Goal: Task Accomplishment & Management: Manage account settings

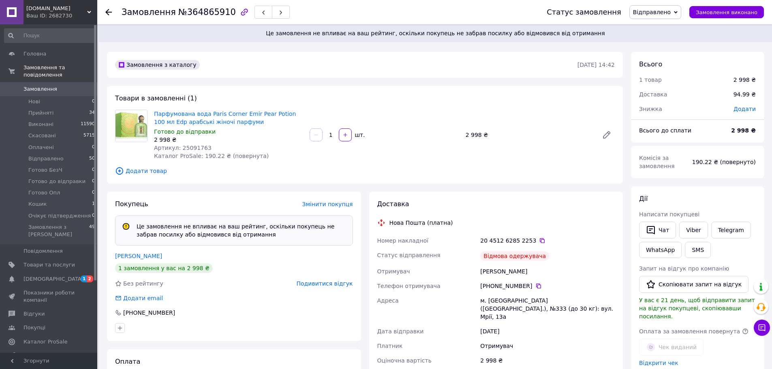
scroll to position [243, 0]
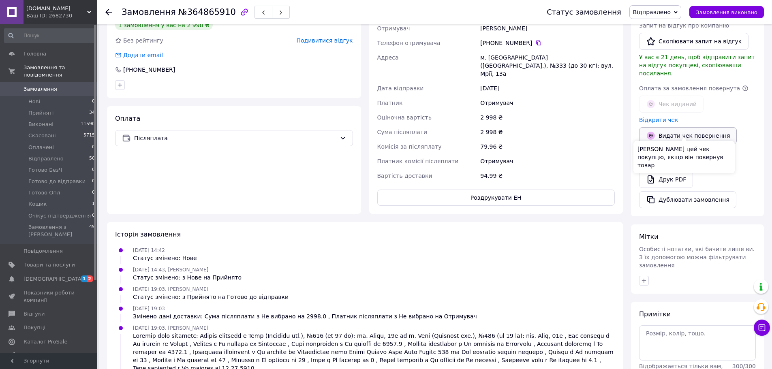
click at [683, 127] on button "Видати чек повернення" at bounding box center [688, 135] width 98 height 17
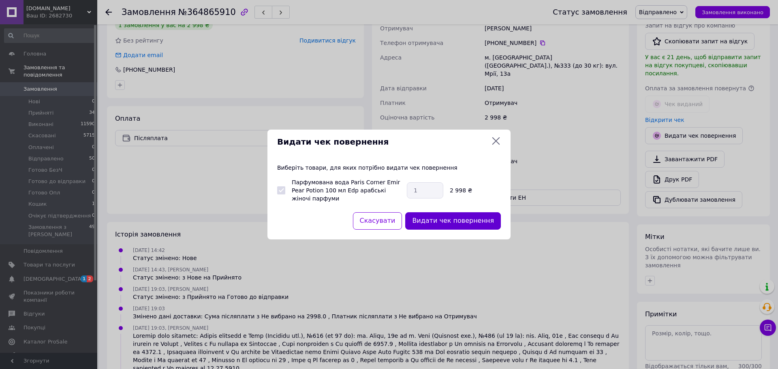
click at [460, 221] on button "Видати чек повернення" at bounding box center [453, 220] width 96 height 17
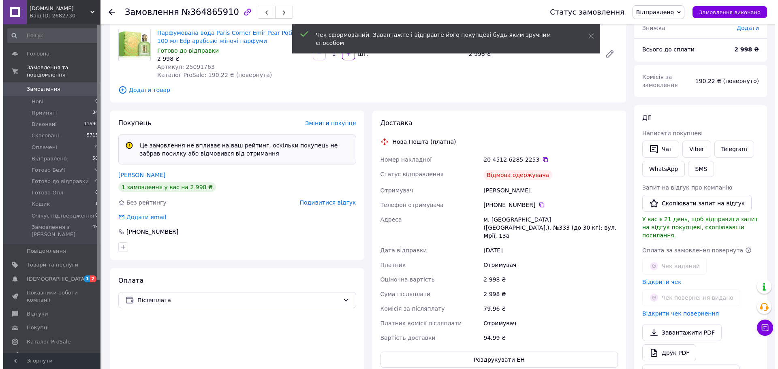
scroll to position [0, 0]
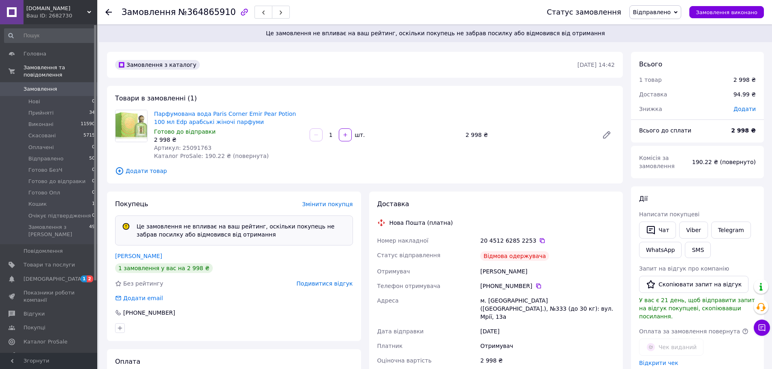
click at [193, 146] on span "Артикул: 25091763" at bounding box center [183, 148] width 58 height 6
copy span "25091763"
click at [53, 272] on link "[DEMOGRAPHIC_DATA] 1 2" at bounding box center [50, 279] width 100 height 14
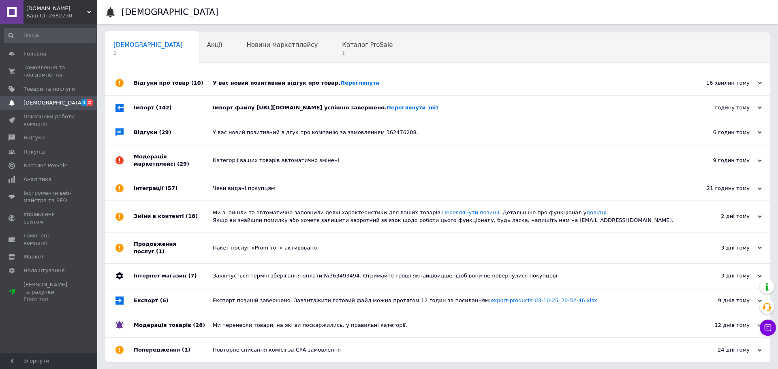
click at [646, 102] on div "Імпорт файлу [URL][DOMAIN_NAME] успішно завершено. Переглянути звіт" at bounding box center [447, 108] width 468 height 24
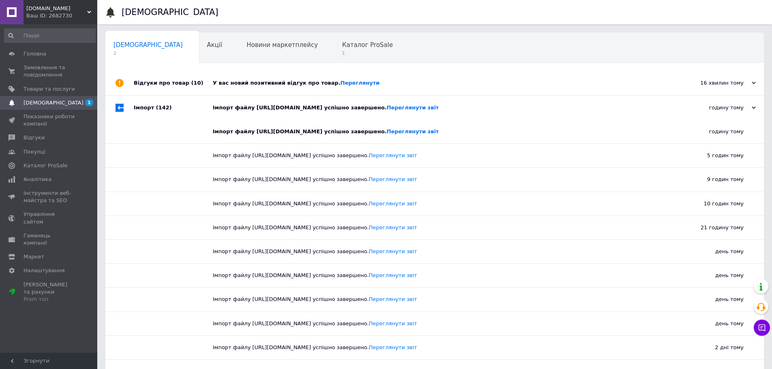
drag, startPoint x: 452, startPoint y: 87, endPoint x: 434, endPoint y: 87, distance: 18.2
click at [452, 87] on div "У вас новий позитивний відгук про товар. [GEOGRAPHIC_DATA]" at bounding box center [444, 83] width 462 height 24
click at [342, 50] on span "1" at bounding box center [367, 53] width 51 height 6
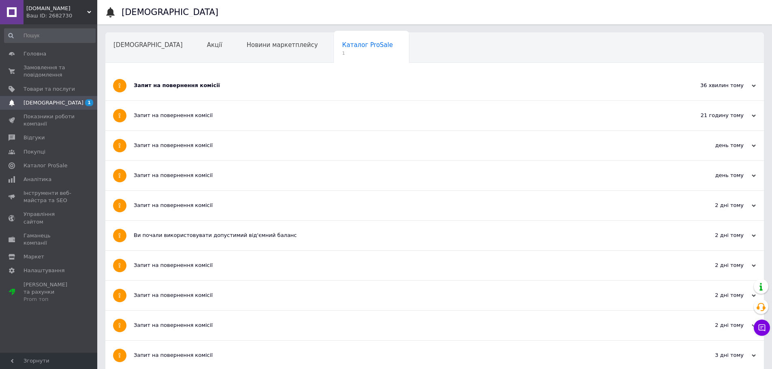
click at [337, 79] on div "Запит на повернення комісії" at bounding box center [404, 86] width 541 height 30
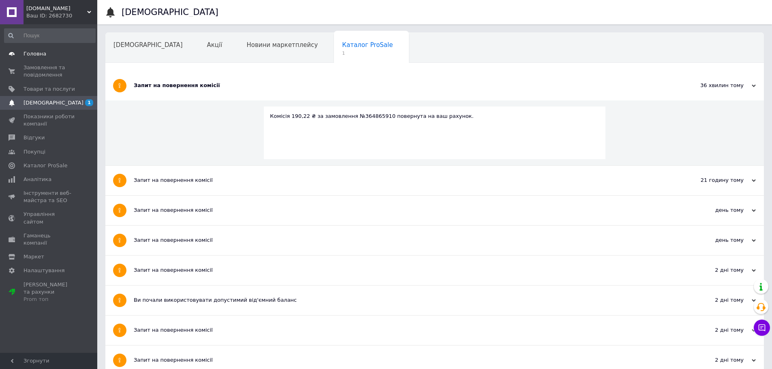
click at [38, 55] on span "Головна" at bounding box center [34, 53] width 23 height 7
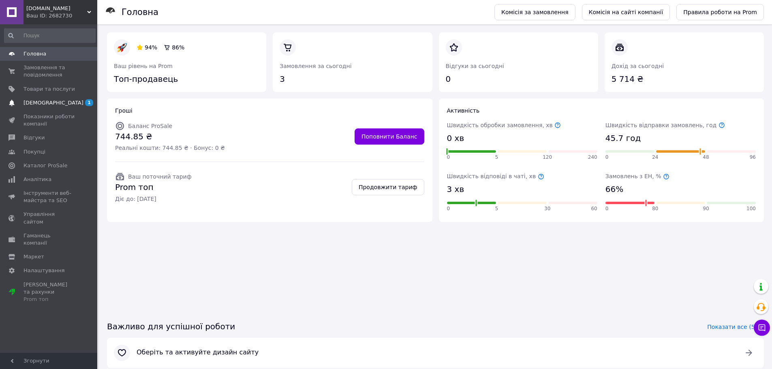
click at [61, 102] on span "[DEMOGRAPHIC_DATA]" at bounding box center [48, 102] width 51 height 7
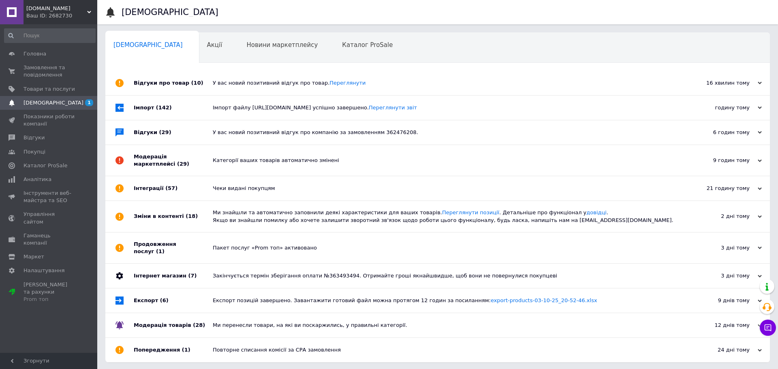
click at [374, 85] on div "У вас новий позитивний відгук про товар. [GEOGRAPHIC_DATA]" at bounding box center [447, 82] width 468 height 7
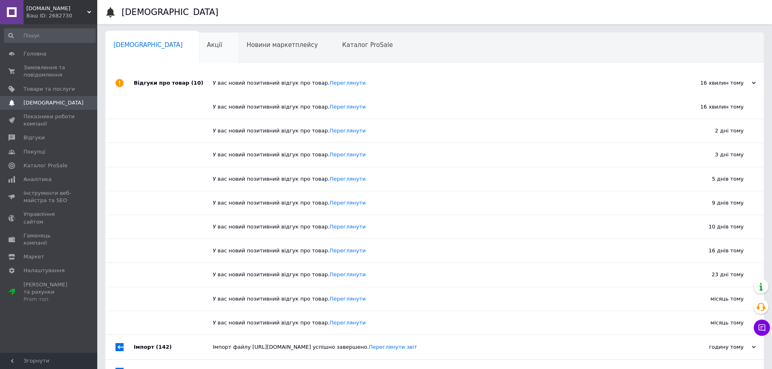
click at [207, 47] on span "Акції" at bounding box center [214, 44] width 15 height 7
